Goal: Information Seeking & Learning: Learn about a topic

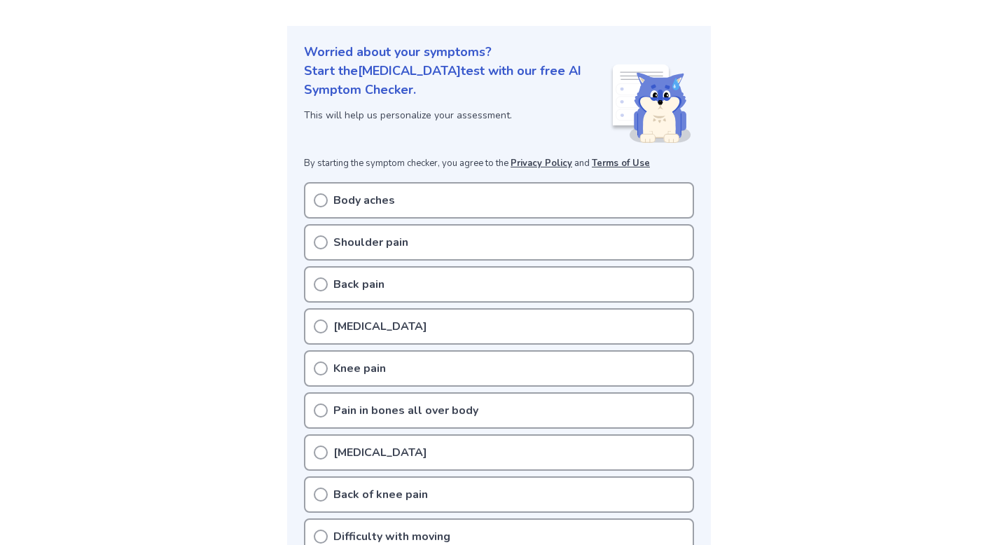
scroll to position [153, 0]
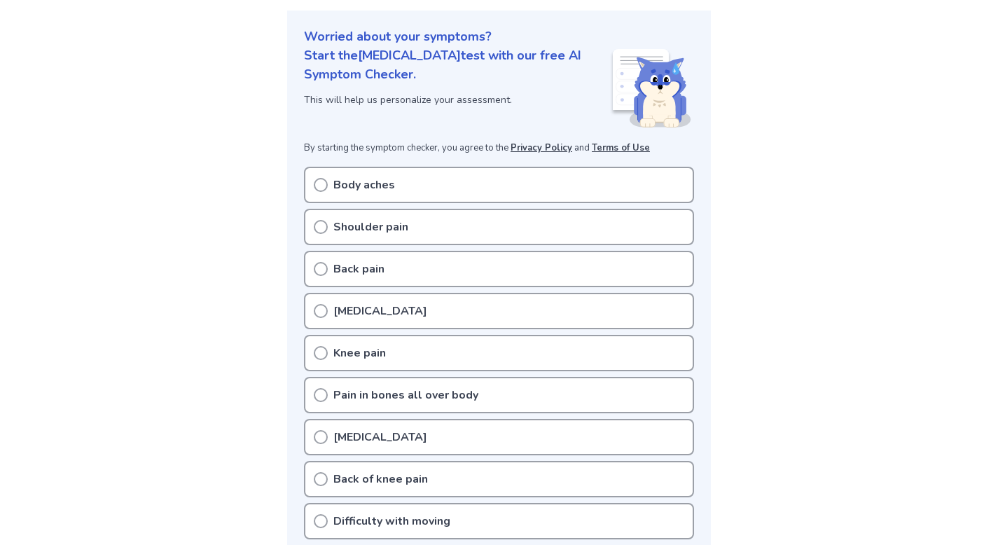
click at [429, 179] on div "Body aches" at bounding box center [499, 185] width 390 height 36
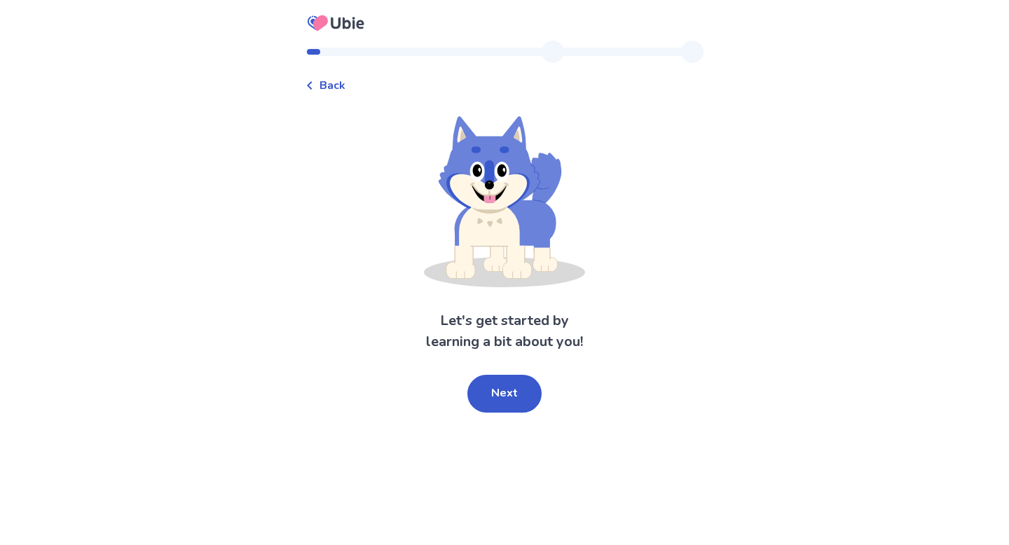
click at [319, 79] on div "Back" at bounding box center [325, 85] width 40 height 17
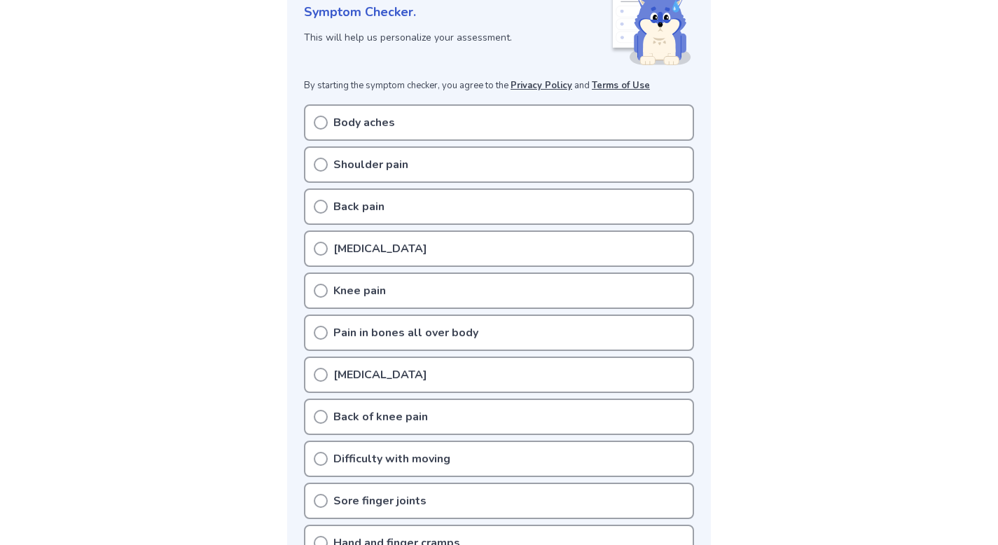
scroll to position [214, 0]
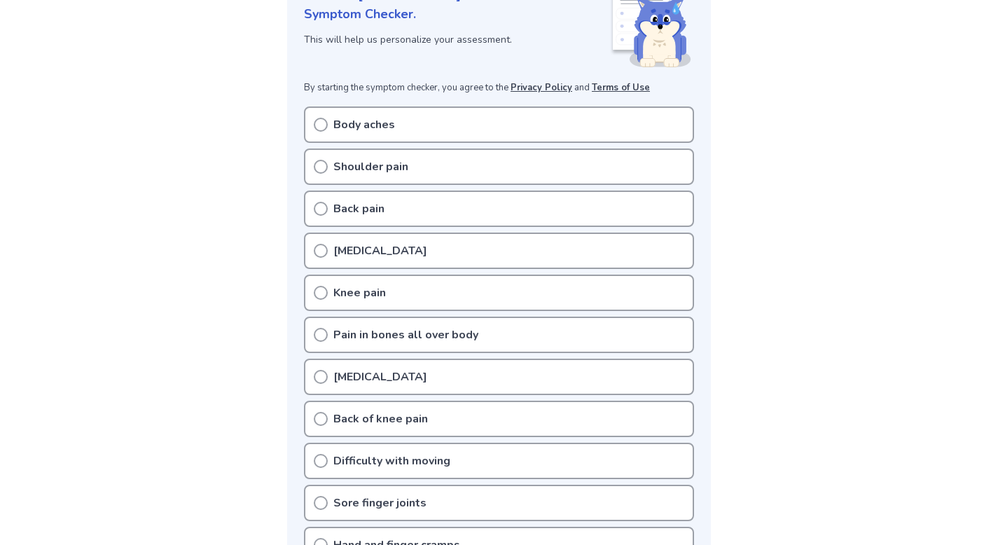
click at [382, 132] on div "Body aches" at bounding box center [499, 124] width 390 height 36
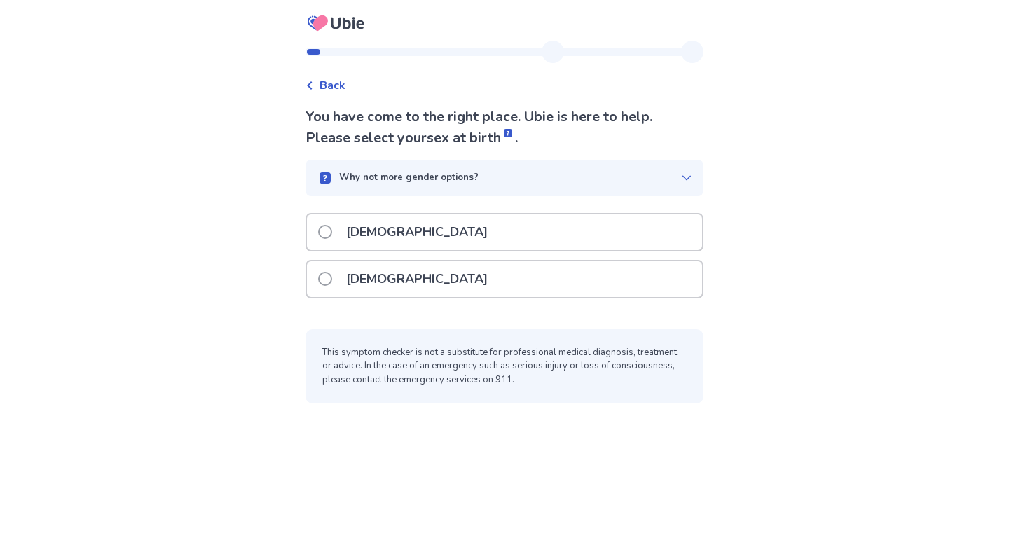
click at [458, 269] on div "Female" at bounding box center [504, 279] width 395 height 36
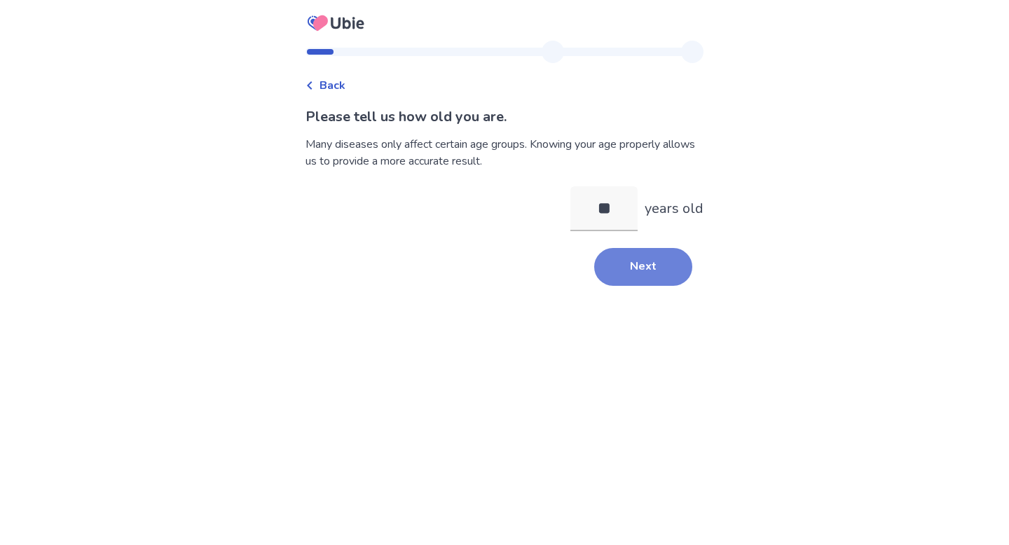
type input "**"
click at [645, 268] on button "Next" at bounding box center [643, 267] width 98 height 38
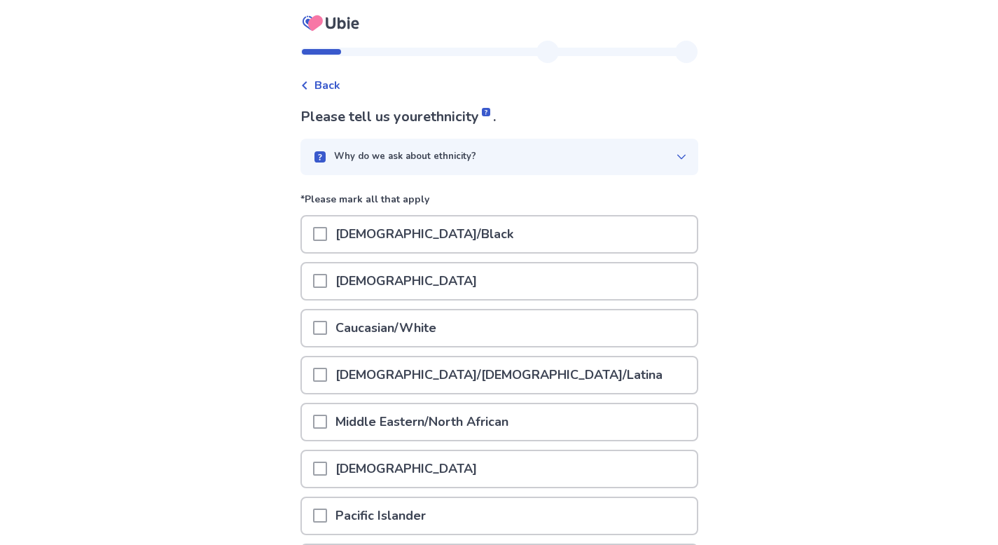
click at [479, 342] on div "Caucasian/White" at bounding box center [499, 328] width 395 height 36
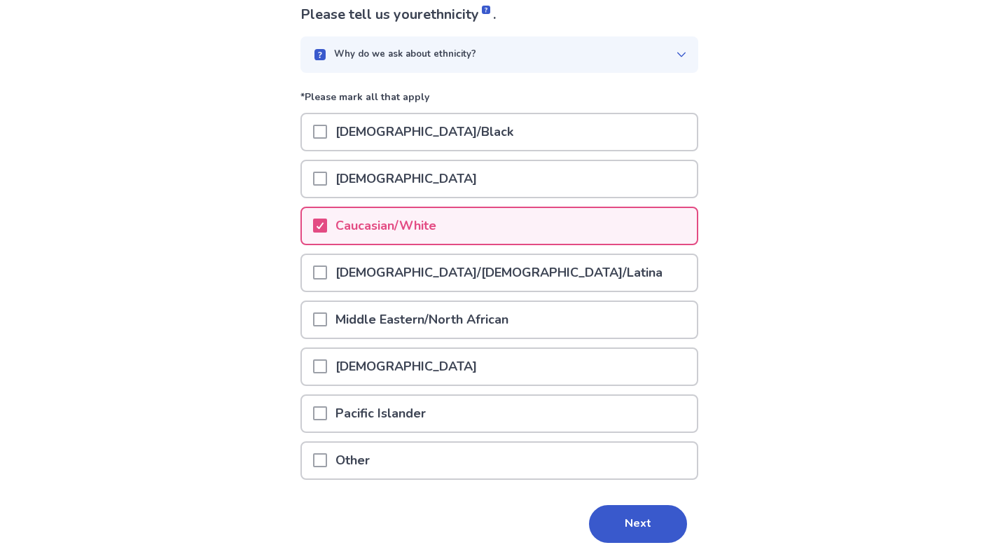
scroll to position [161, 0]
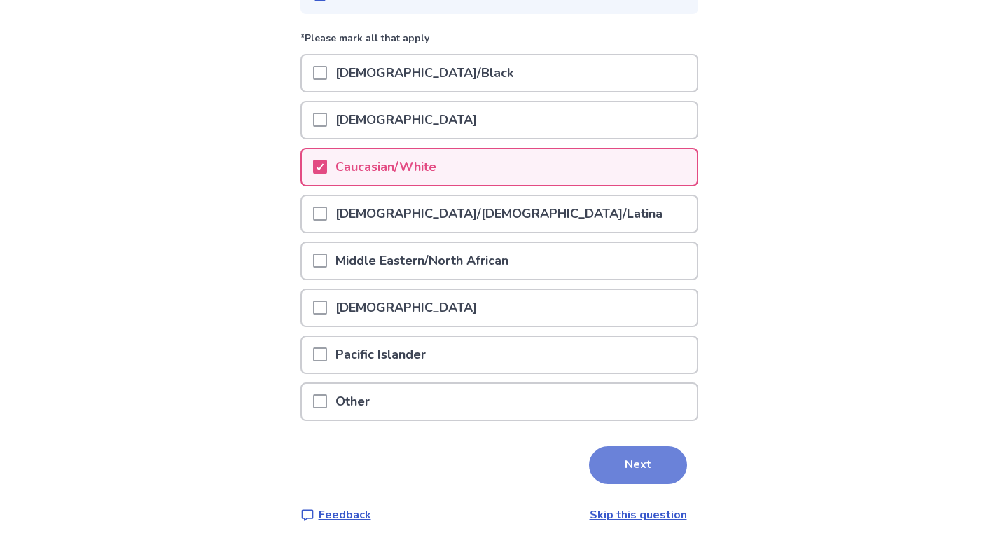
click at [595, 461] on button "Next" at bounding box center [638, 465] width 98 height 38
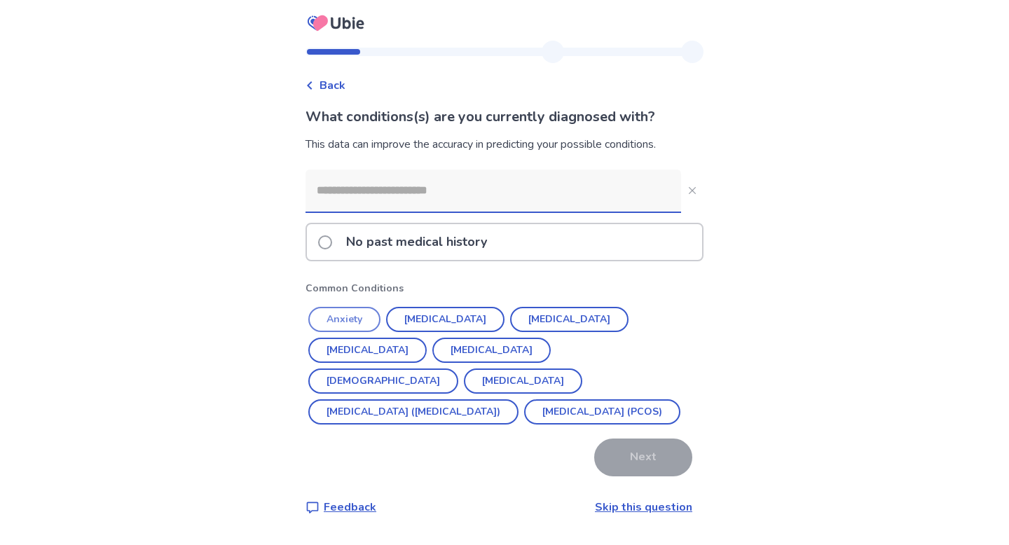
click at [353, 319] on button "Anxiety" at bounding box center [344, 319] width 72 height 25
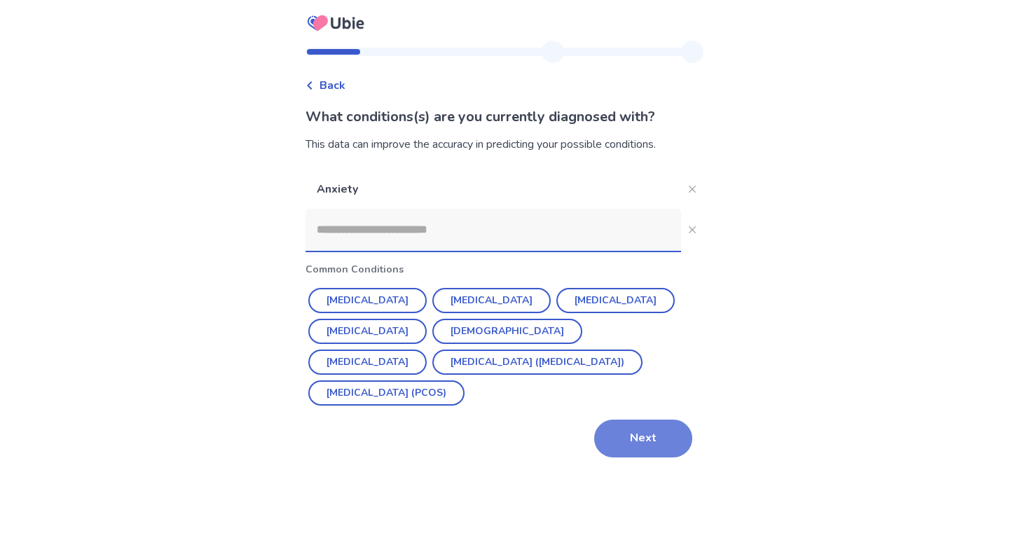
click at [606, 448] on button "Next" at bounding box center [643, 439] width 98 height 38
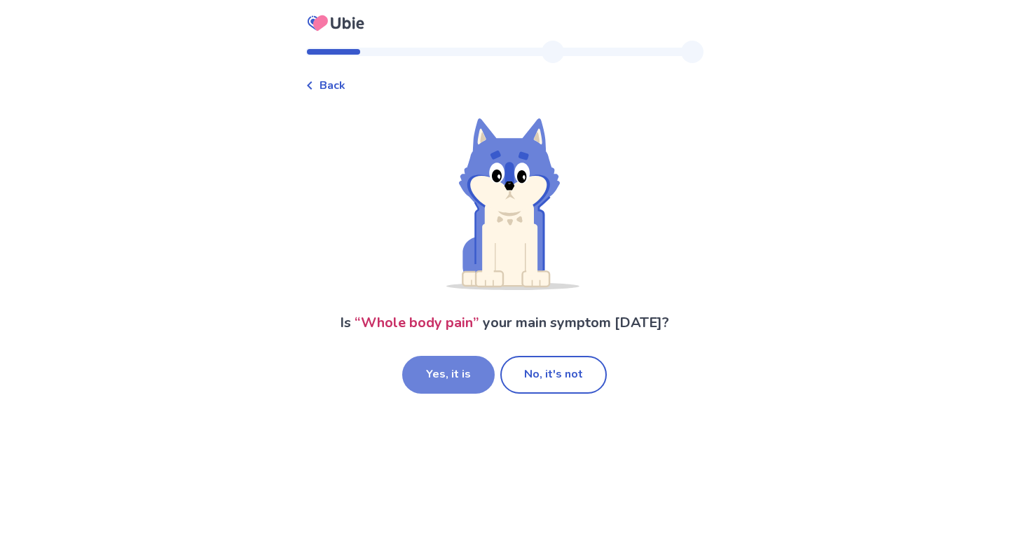
click at [471, 366] on button "Yes, it is" at bounding box center [448, 375] width 92 height 38
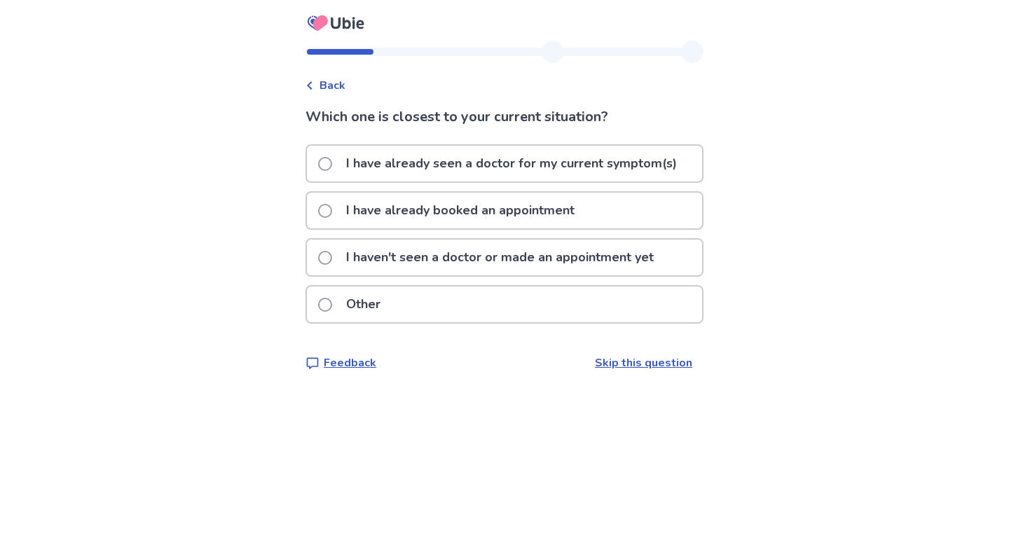
click at [490, 252] on p "I haven't seen a doctor or made an appointment yet" at bounding box center [500, 258] width 324 height 36
